Goal: Task Accomplishment & Management: Use online tool/utility

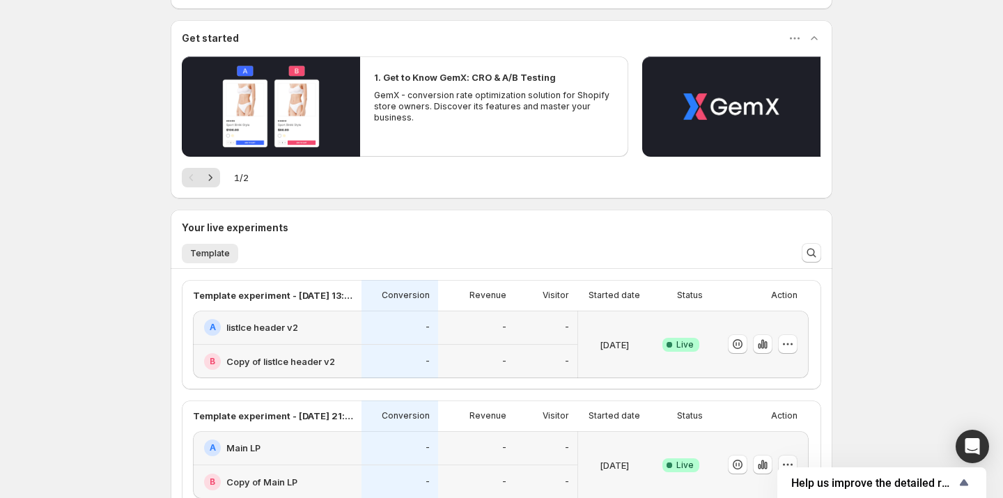
scroll to position [155, 0]
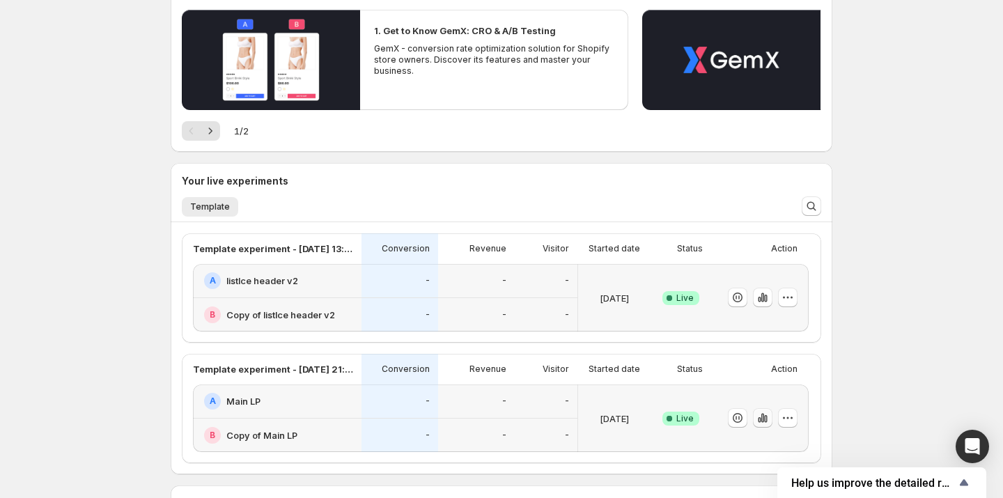
click at [764, 418] on icon "button" at bounding box center [765, 419] width 3 height 8
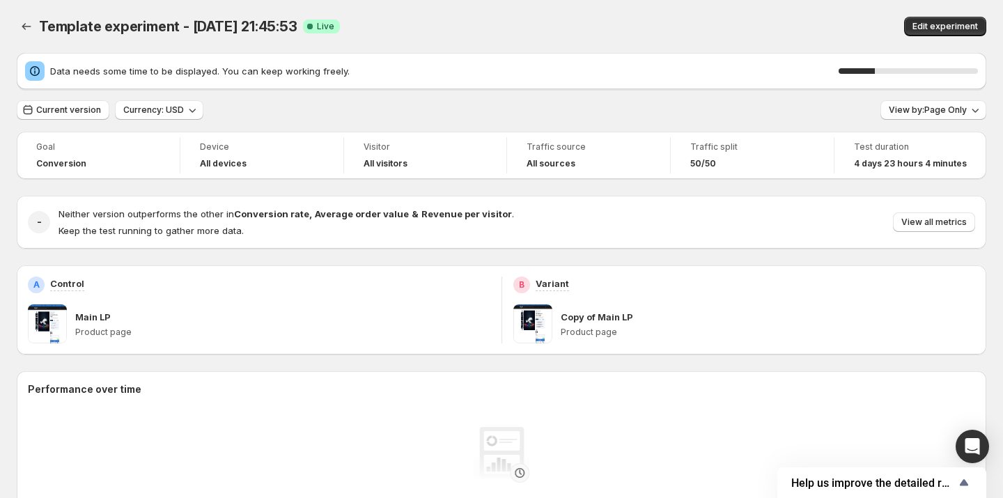
click at [87, 137] on div "Goal Conversion" at bounding box center [98, 155] width 146 height 36
click at [45, 107] on span "Current version" at bounding box center [68, 109] width 65 height 11
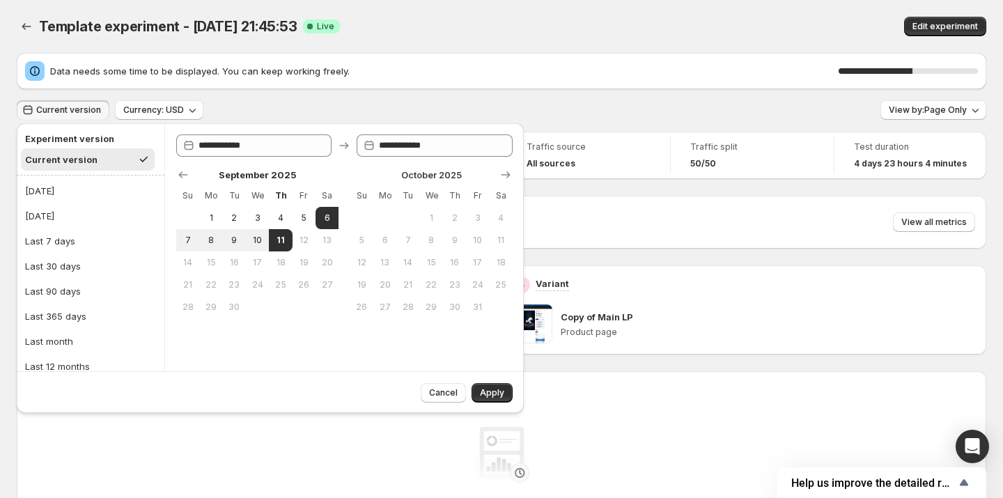
click at [641, 291] on div "B Variant" at bounding box center [744, 285] width 463 height 17
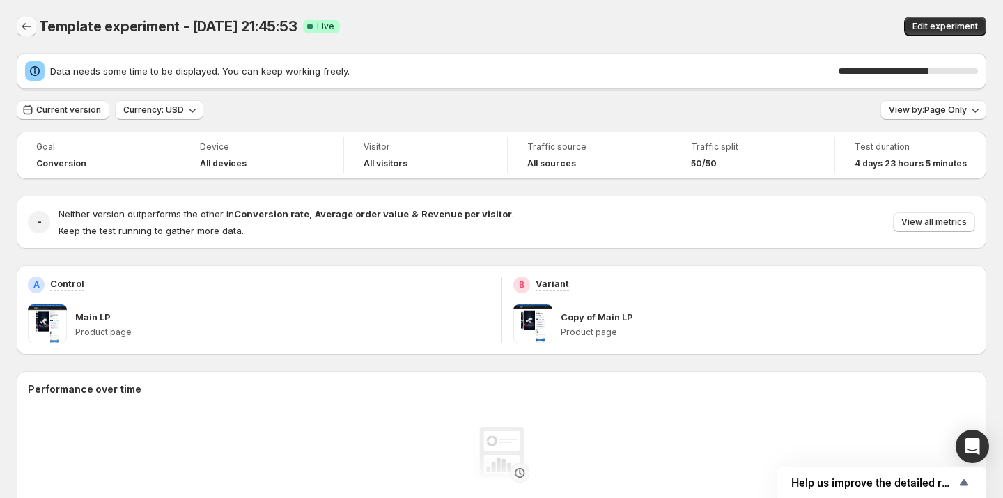
click at [24, 17] on button "Back" at bounding box center [27, 27] width 20 height 20
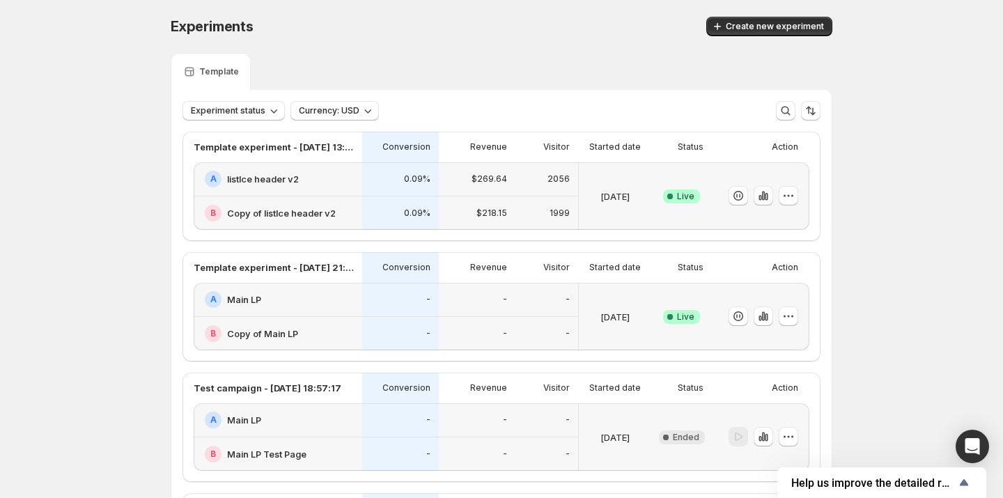
click at [759, 195] on icon "button" at bounding box center [760, 198] width 3 height 6
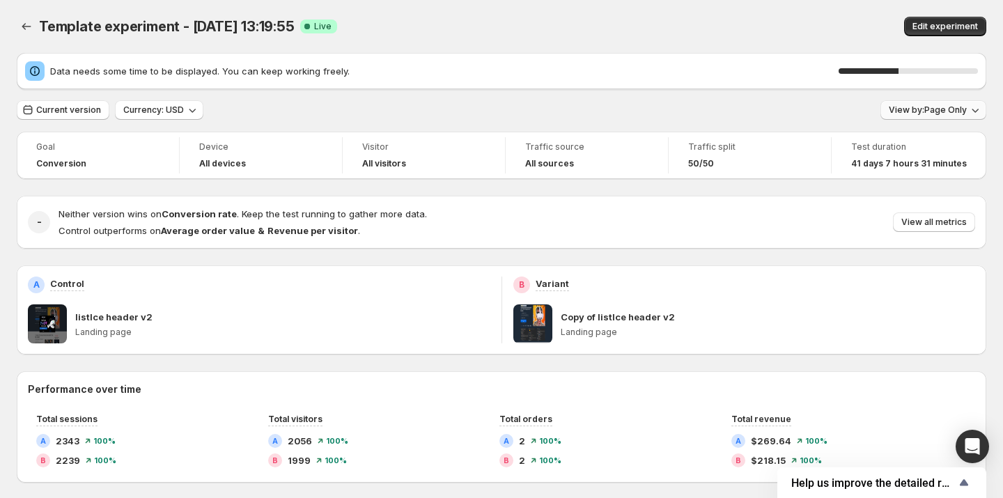
click at [954, 112] on span "View by: Page Only" at bounding box center [928, 109] width 78 height 11
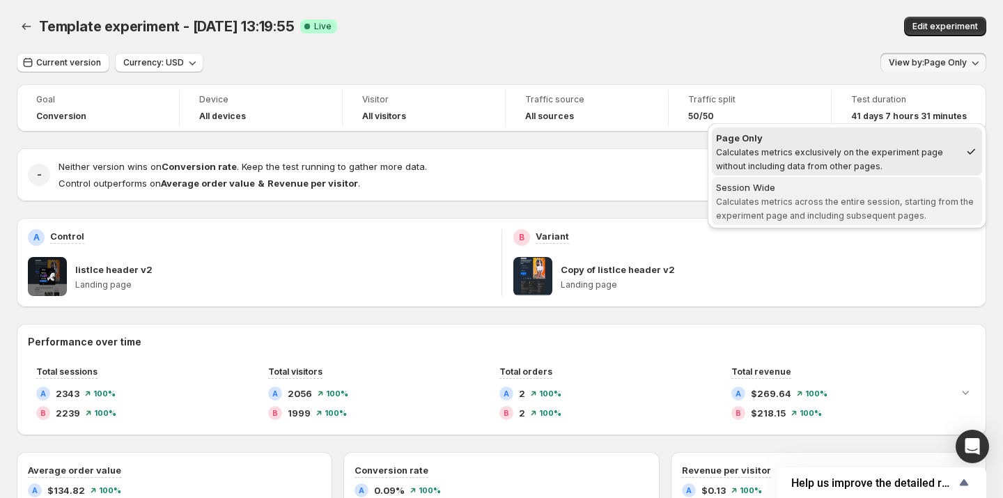
click at [867, 185] on div "Session Wide" at bounding box center [847, 187] width 262 height 14
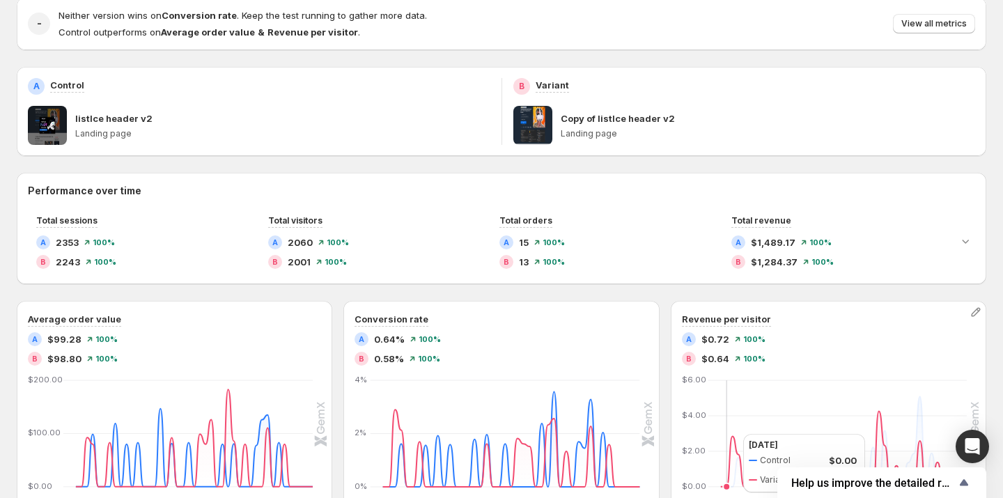
scroll to position [114, 0]
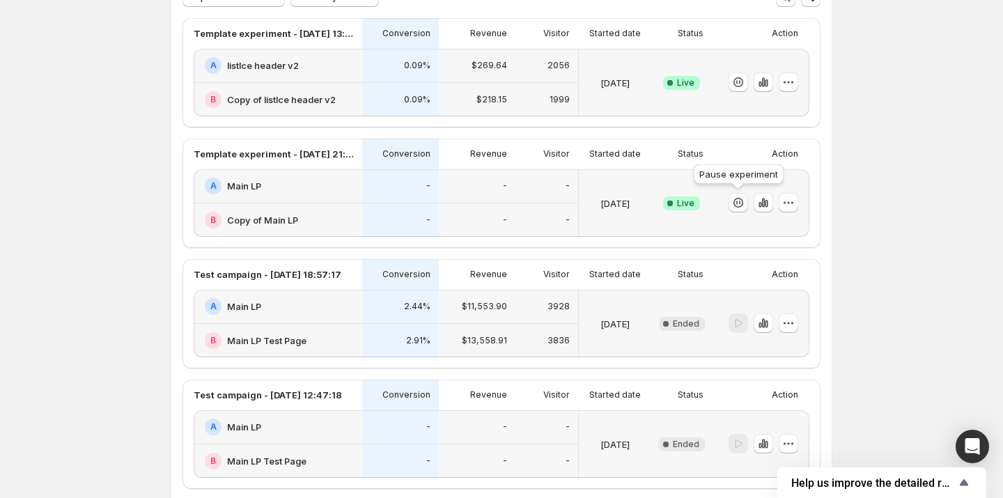
click at [738, 204] on icon "button" at bounding box center [738, 203] width 14 height 14
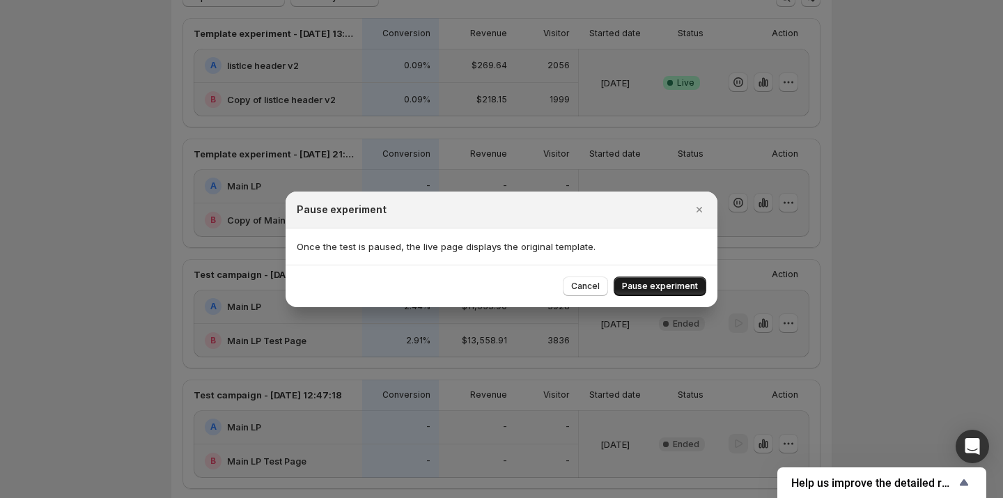
click at [673, 277] on button "Pause experiment" at bounding box center [660, 287] width 93 height 20
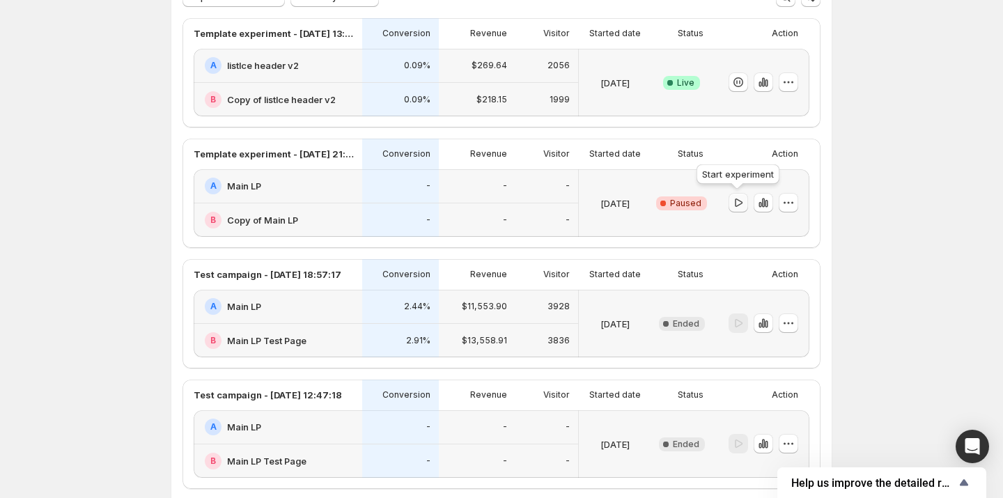
click at [738, 208] on icon "button" at bounding box center [738, 203] width 14 height 14
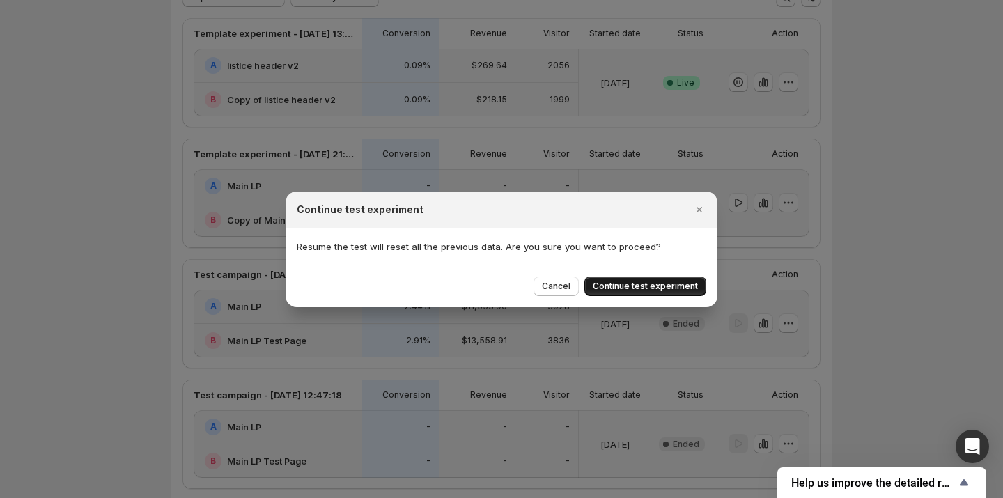
click at [668, 278] on button "Continue test experiment" at bounding box center [645, 287] width 122 height 20
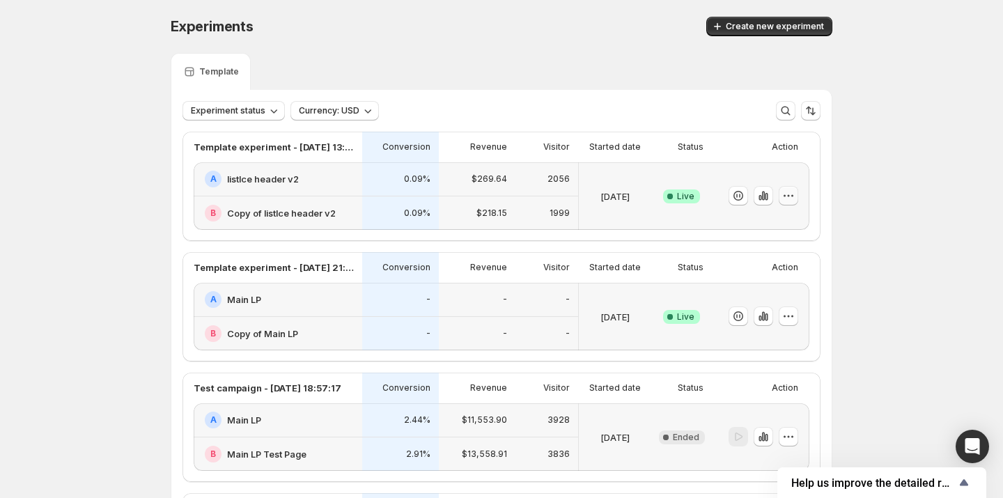
click at [791, 197] on icon "button" at bounding box center [789, 196] width 14 height 14
click at [270, 172] on h2 "listlce header v2" at bounding box center [263, 179] width 72 height 14
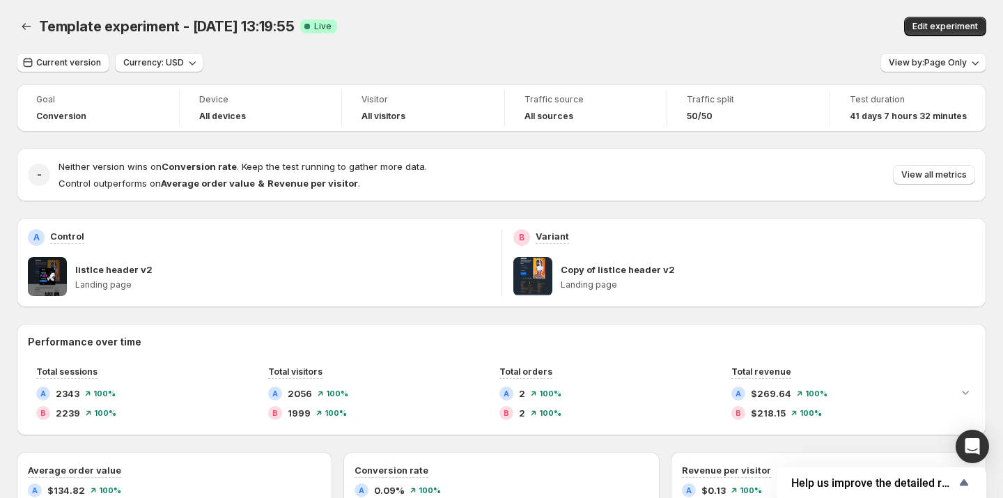
click at [33, 22] on button "Back" at bounding box center [27, 27] width 20 height 20
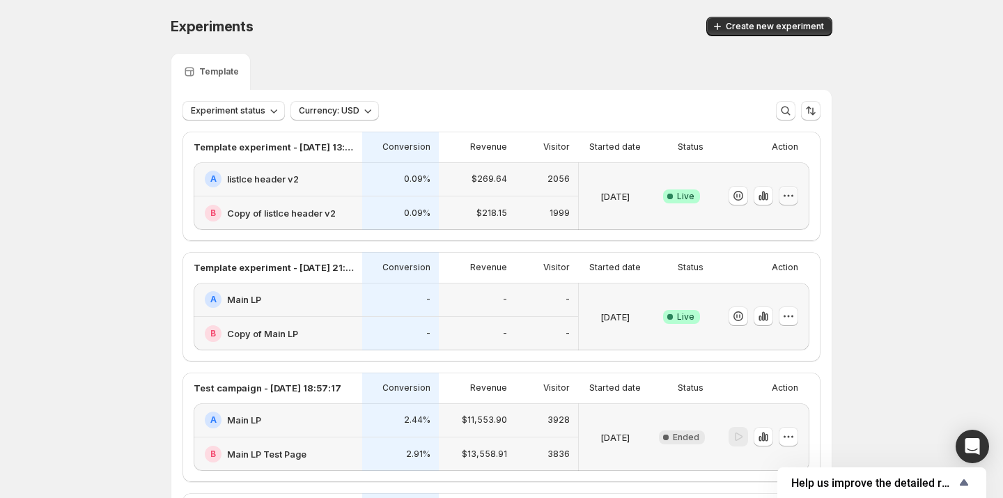
click at [782, 198] on icon "button" at bounding box center [789, 196] width 14 height 14
click at [742, 201] on button "button" at bounding box center [739, 196] width 20 height 20
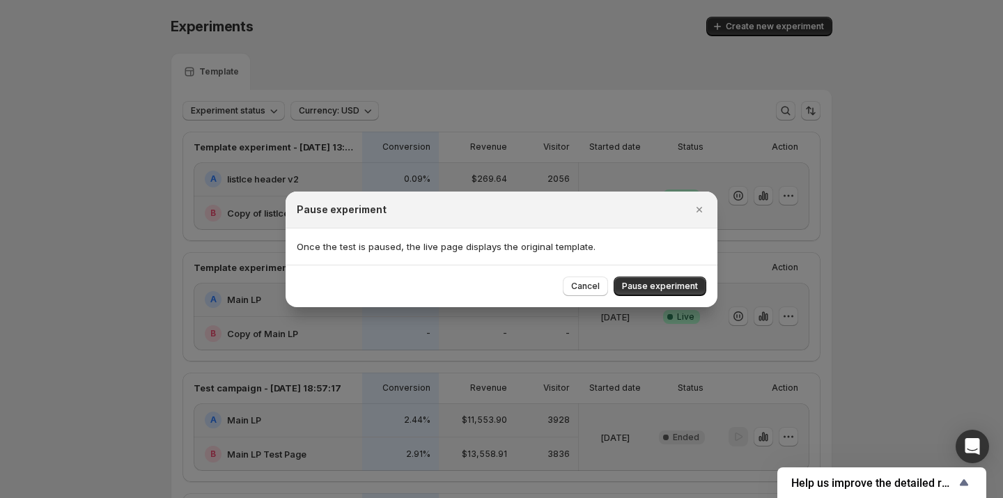
drag, startPoint x: 673, startPoint y: 280, endPoint x: 780, endPoint y: 210, distance: 127.3
click at [786, 209] on div at bounding box center [501, 249] width 1003 height 498
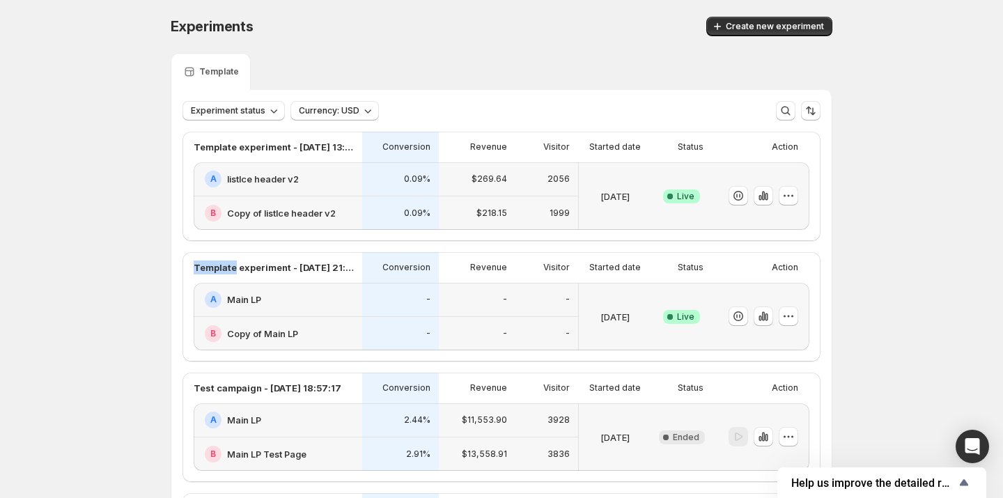
click at [786, 209] on div at bounding box center [758, 196] width 81 height 56
click at [792, 196] on icon "button" at bounding box center [789, 196] width 14 height 14
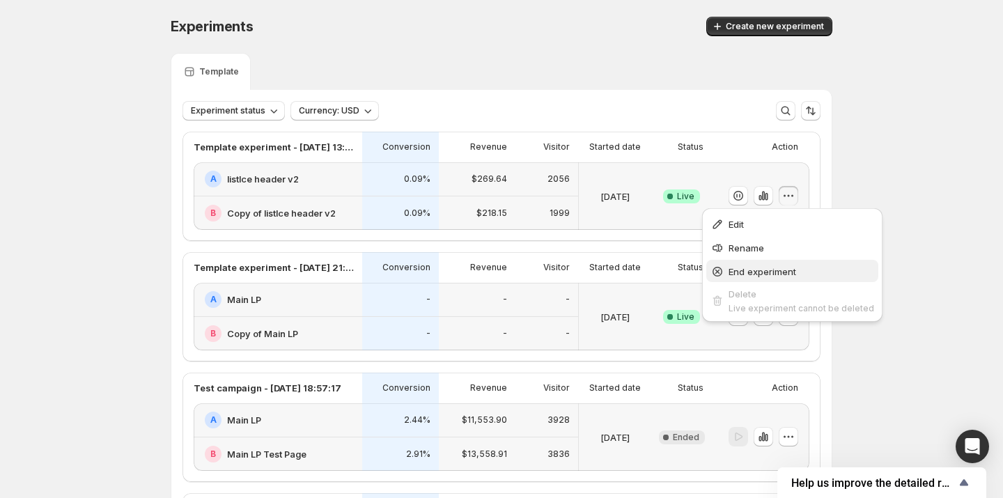
click at [777, 265] on span "End experiment" at bounding box center [802, 272] width 146 height 14
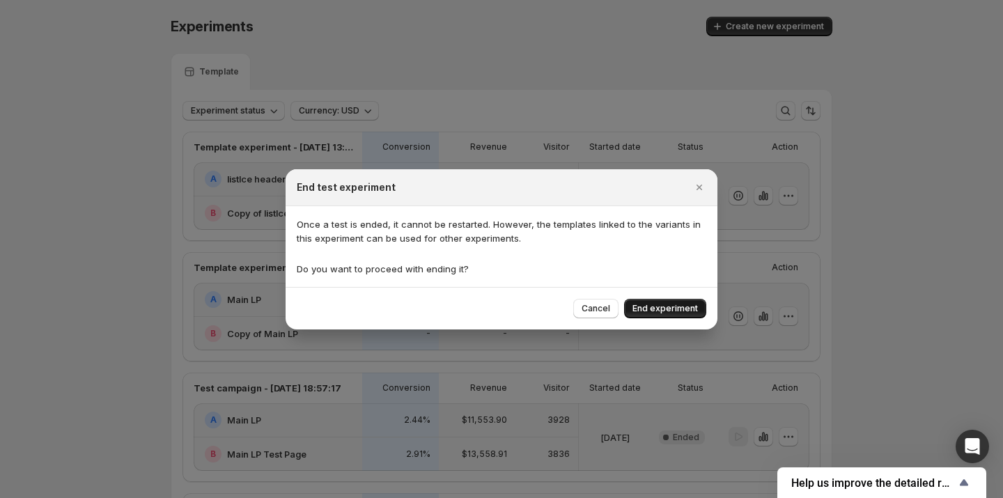
click at [672, 313] on span "End experiment" at bounding box center [665, 308] width 65 height 11
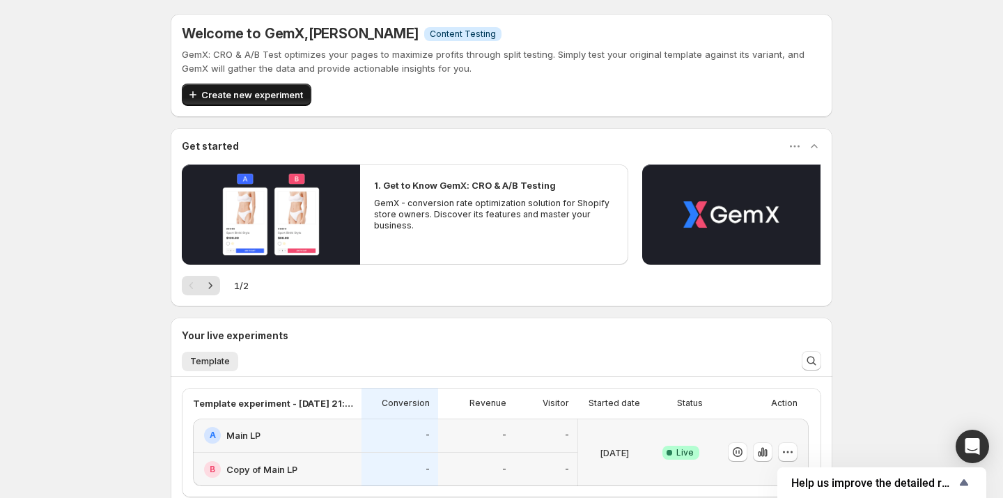
click at [268, 86] on button "Create new experiment" at bounding box center [247, 95] width 130 height 22
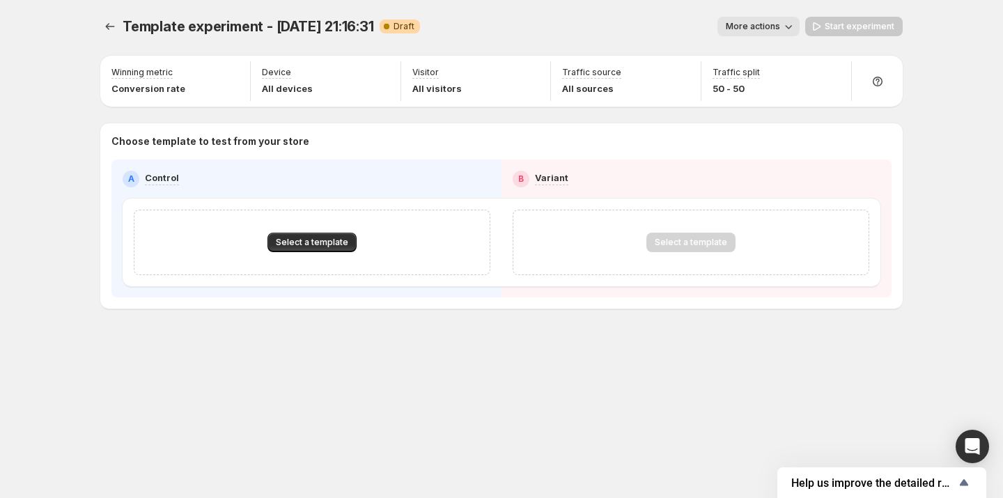
click at [309, 229] on div "Select a template" at bounding box center [312, 242] width 357 height 65
click at [307, 233] on button "Select a template" at bounding box center [312, 243] width 89 height 20
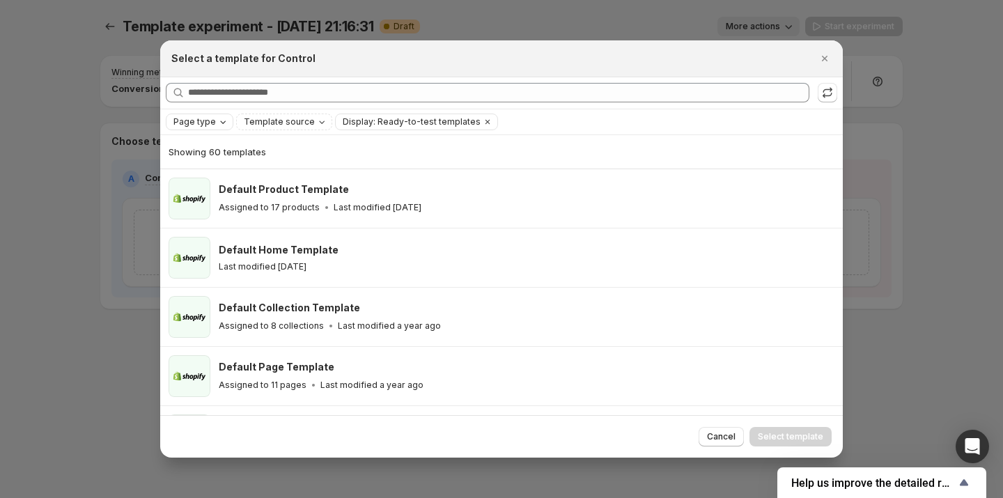
click at [192, 121] on span "Page type" at bounding box center [194, 121] width 42 height 11
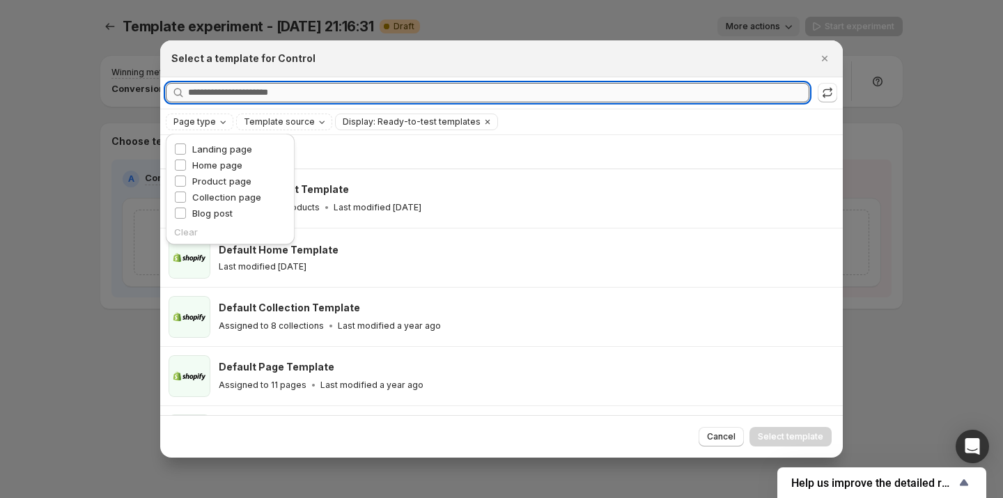
click at [238, 92] on input "Searching all templates" at bounding box center [498, 93] width 621 height 20
click at [421, 99] on input "Searching all templates" at bounding box center [498, 93] width 621 height 20
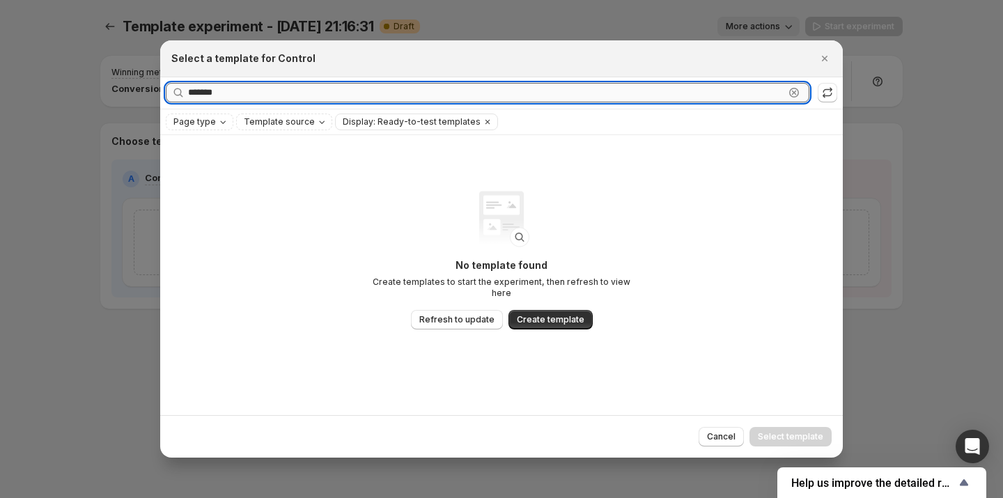
type input "********"
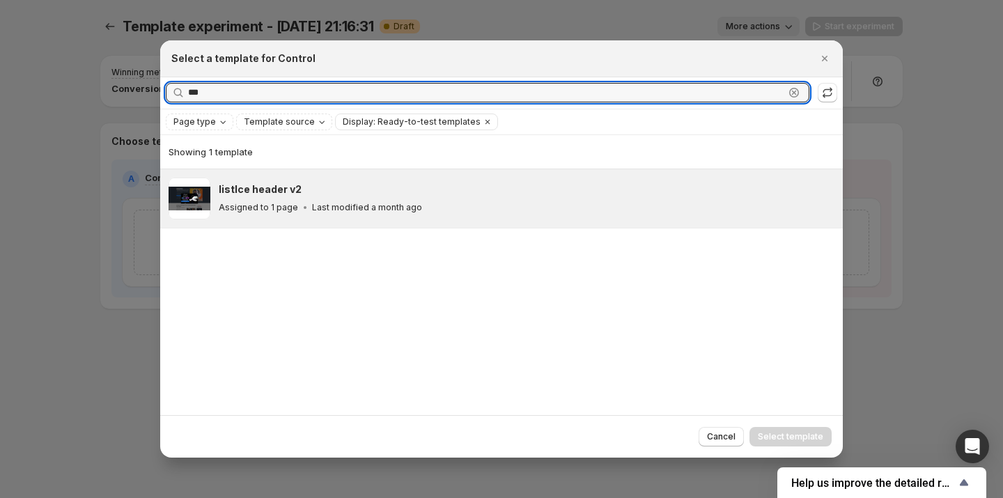
type input "***"
click at [509, 201] on div "Assigned to 1 page Last modified a month ago" at bounding box center [525, 208] width 612 height 14
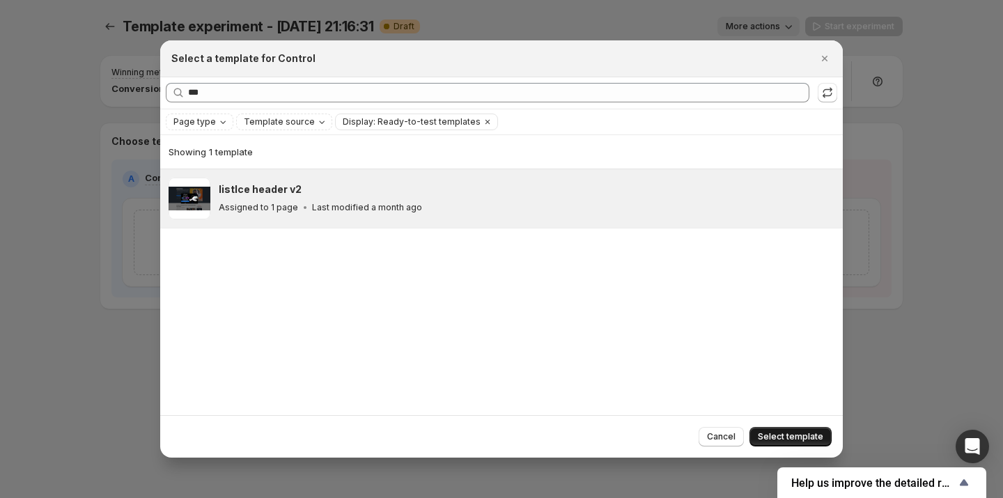
click at [805, 428] on button "Select template" at bounding box center [791, 437] width 82 height 20
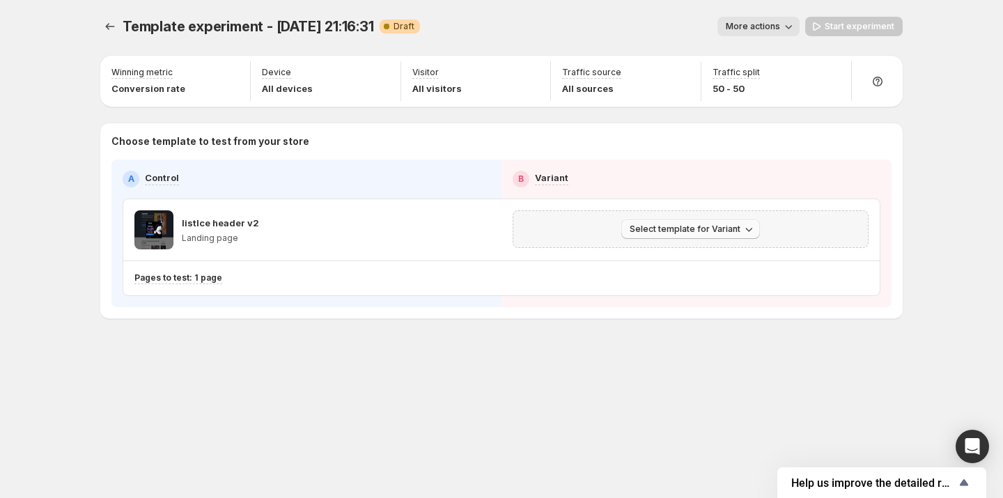
click at [680, 231] on span "Select template for Variant" at bounding box center [685, 229] width 111 height 11
click at [669, 286] on span "Create Variant based on Control" at bounding box center [693, 281] width 142 height 14
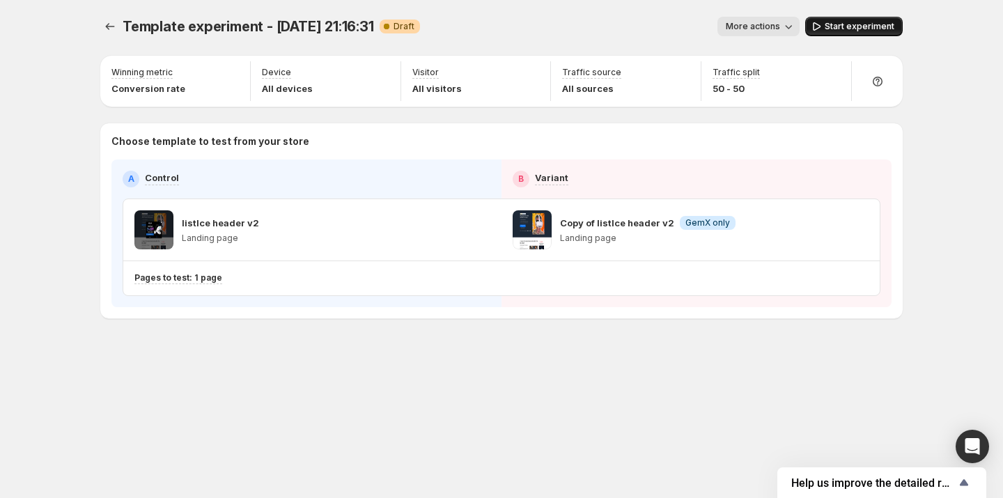
click at [848, 24] on span "Start experiment" at bounding box center [860, 26] width 70 height 11
click at [852, 228] on icon "button" at bounding box center [859, 230] width 14 height 14
click at [640, 223] on p "Copy of listlce header v2" at bounding box center [617, 223] width 114 height 14
click at [543, 212] on span at bounding box center [532, 229] width 39 height 39
click at [538, 190] on div "A Control B Variant listlce header v2 Landing page Copy of listlce header v2 In…" at bounding box center [502, 233] width 758 height 125
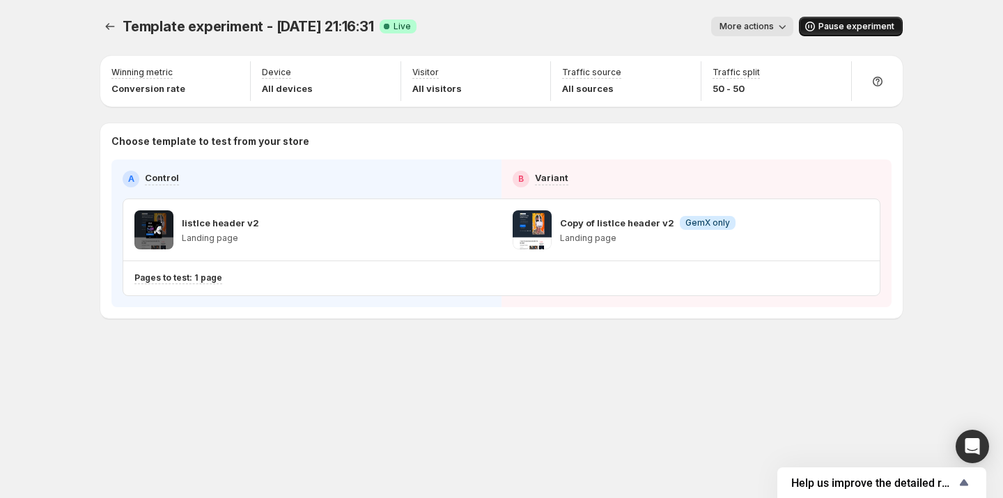
click at [525, 171] on div "B" at bounding box center [521, 179] width 17 height 17
click at [524, 171] on div "B" at bounding box center [521, 179] width 17 height 17
click at [759, 31] on span "More actions" at bounding box center [747, 26] width 54 height 11
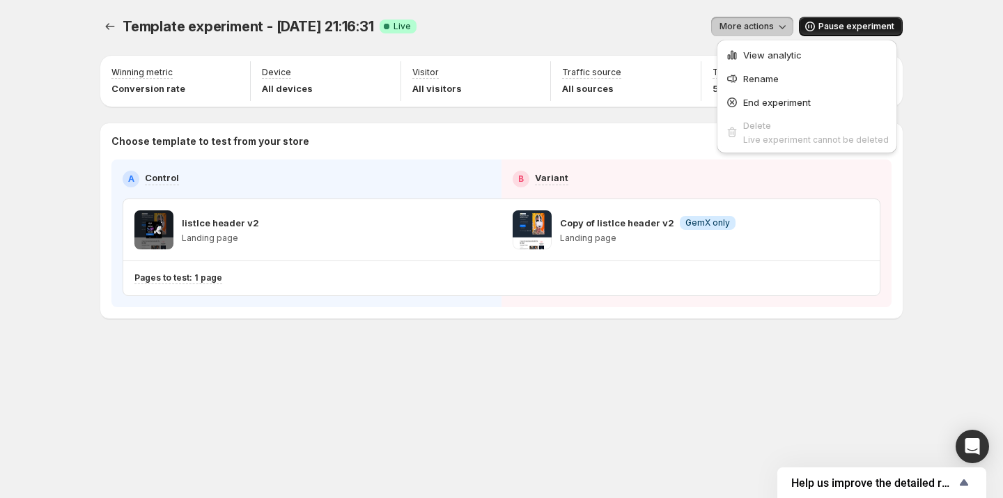
click at [129, 29] on span "Template experiment - [DATE] 21:16:31" at bounding box center [248, 26] width 251 height 17
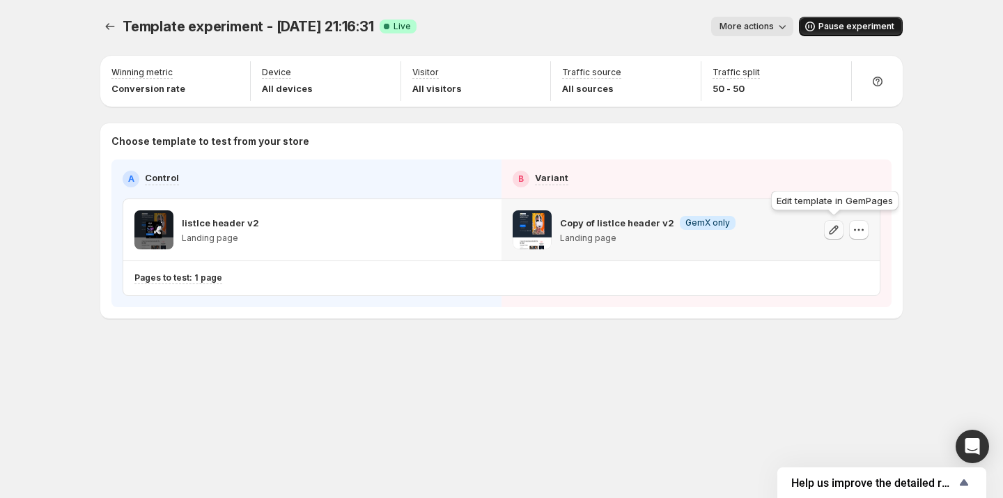
click at [835, 229] on icon "button" at bounding box center [834, 230] width 14 height 14
